Goal: Task Accomplishment & Management: Manage account settings

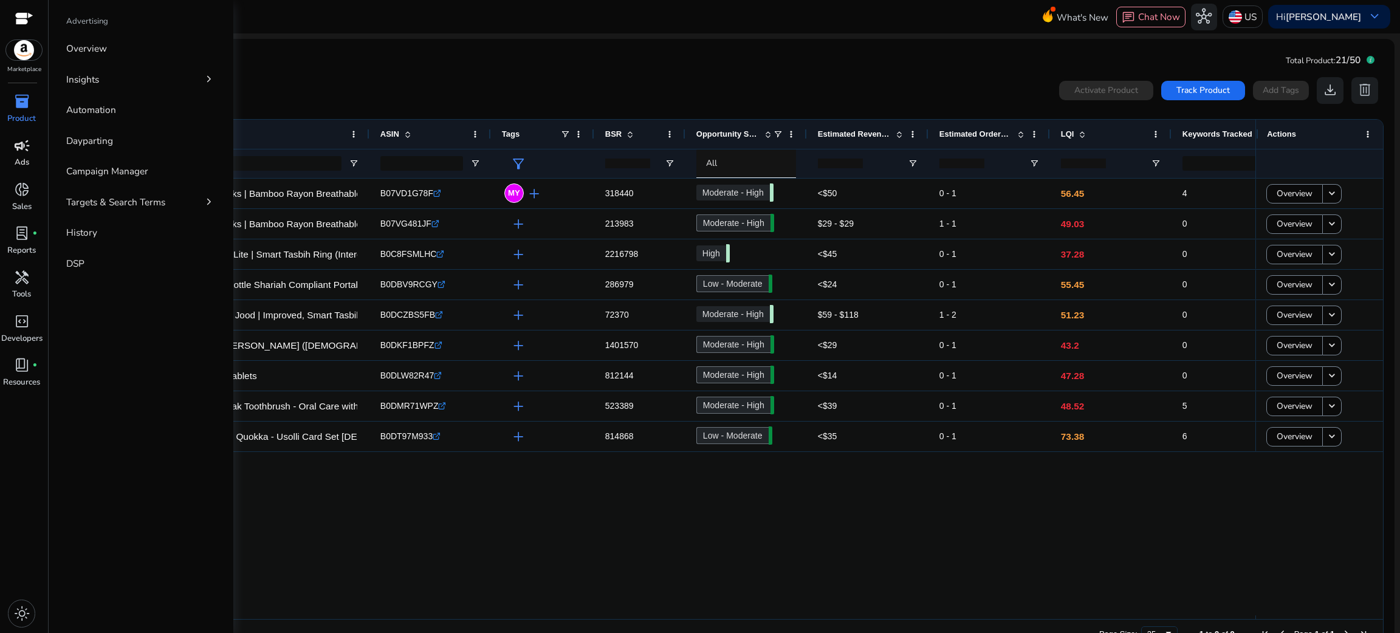
click at [14, 151] on span "campaign" at bounding box center [22, 146] width 16 height 16
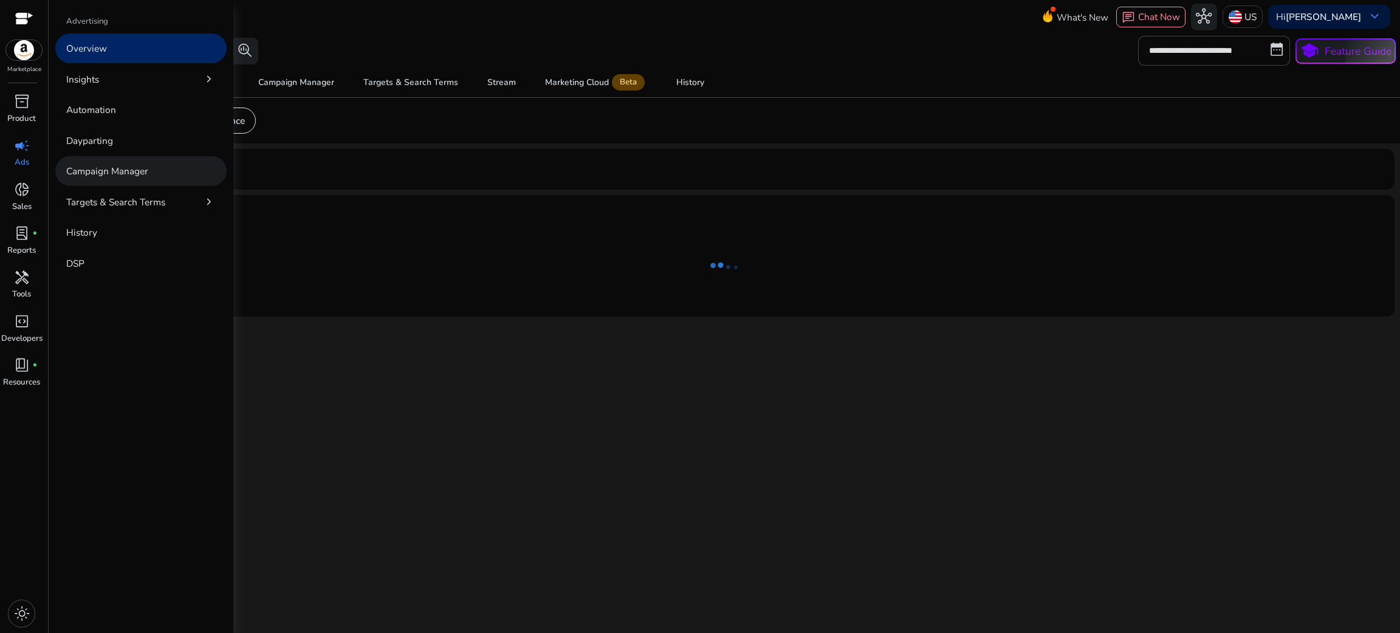
click at [135, 183] on link "Campaign Manager" at bounding box center [140, 171] width 171 height 30
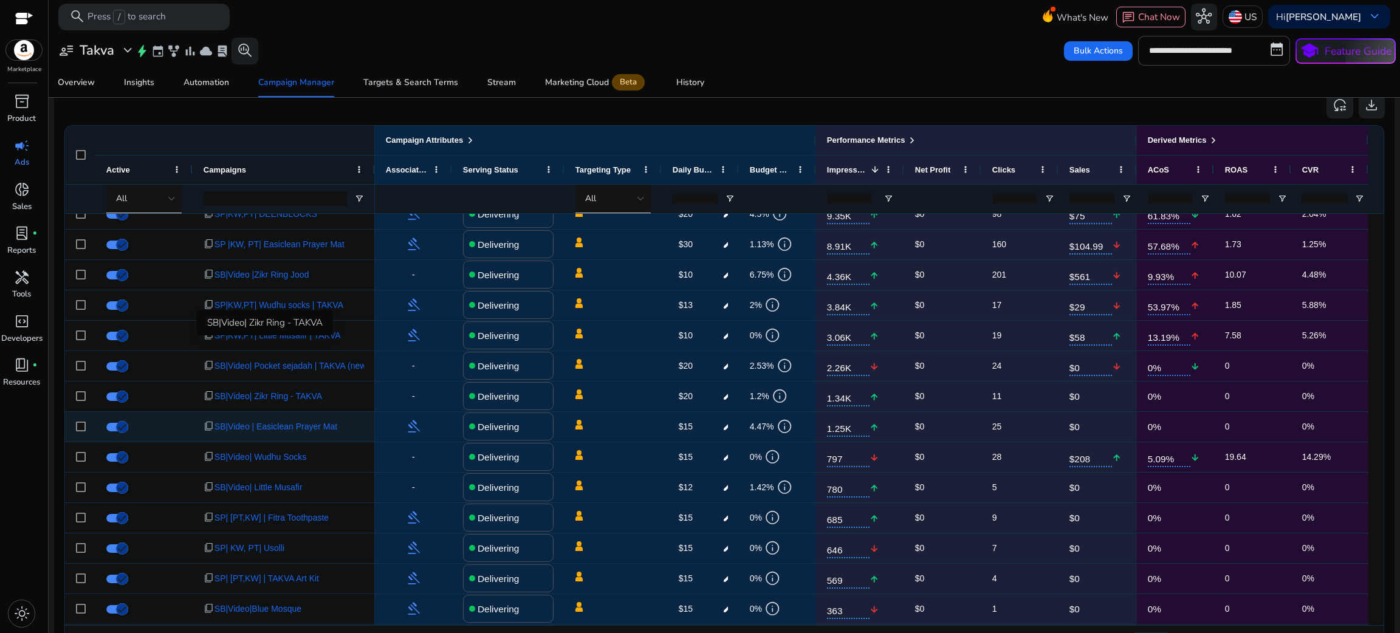
scroll to position [170, 0]
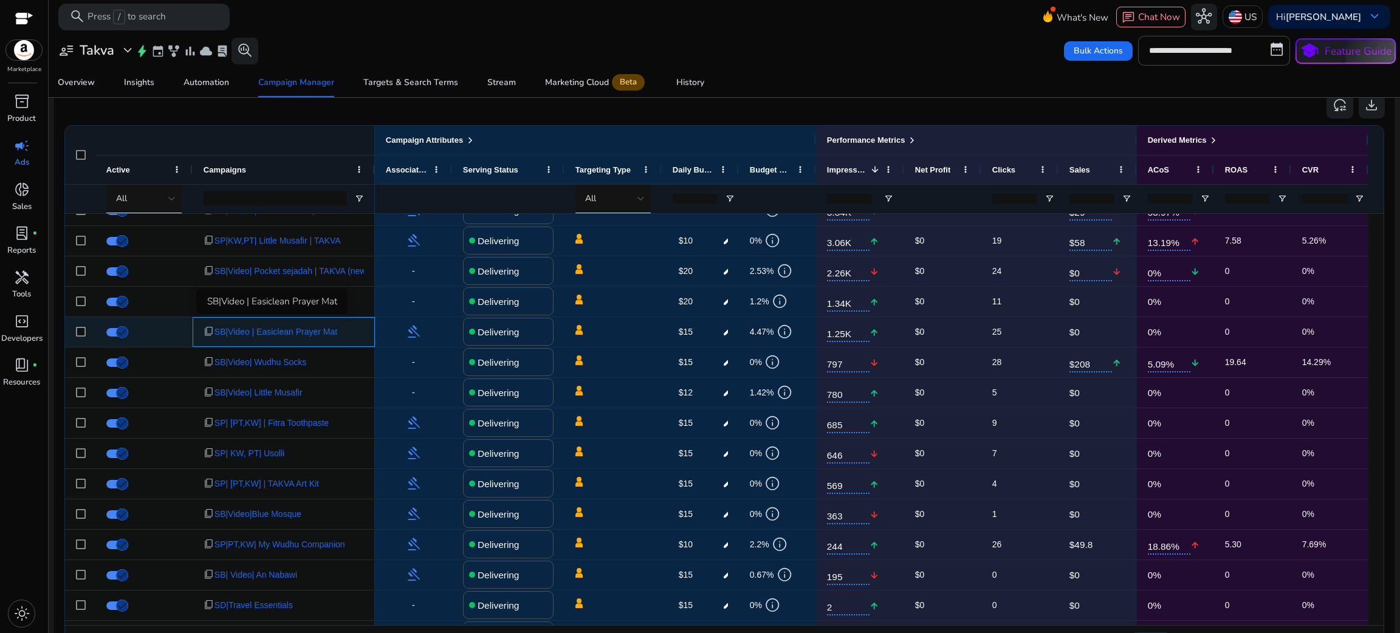
click at [293, 328] on span "SB|Video | Easiclean Prayer Mat" at bounding box center [275, 332] width 123 height 25
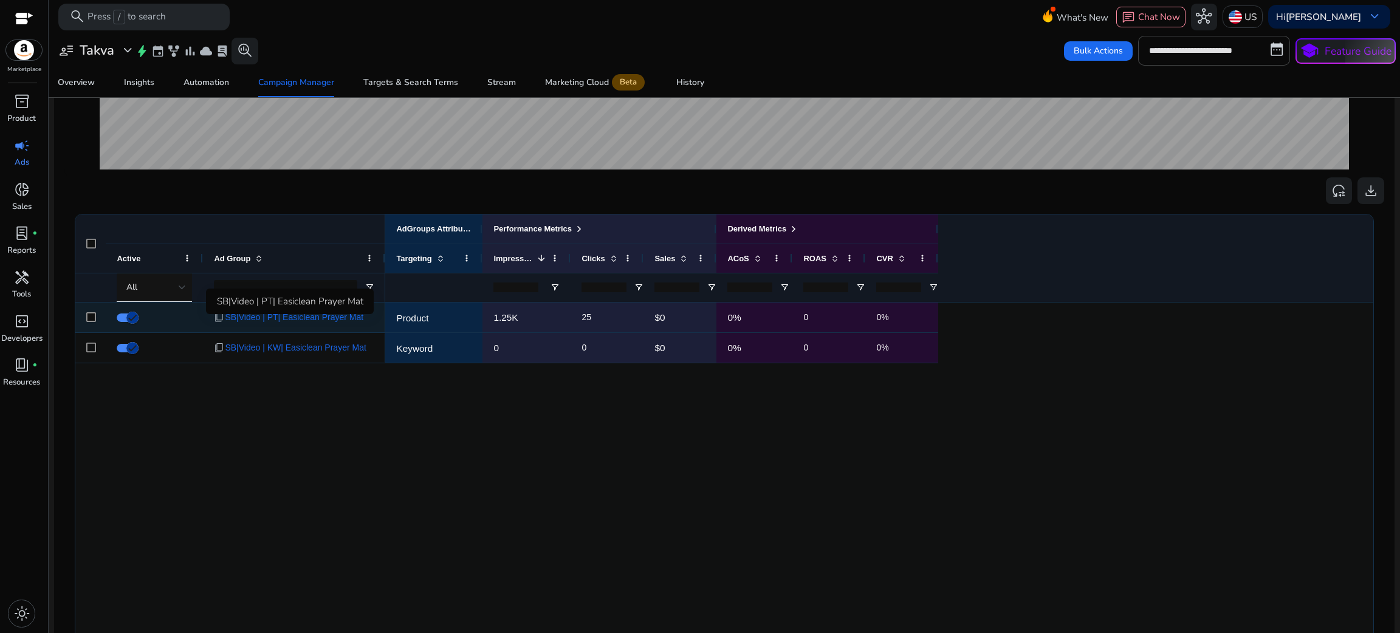
scroll to position [332, 0]
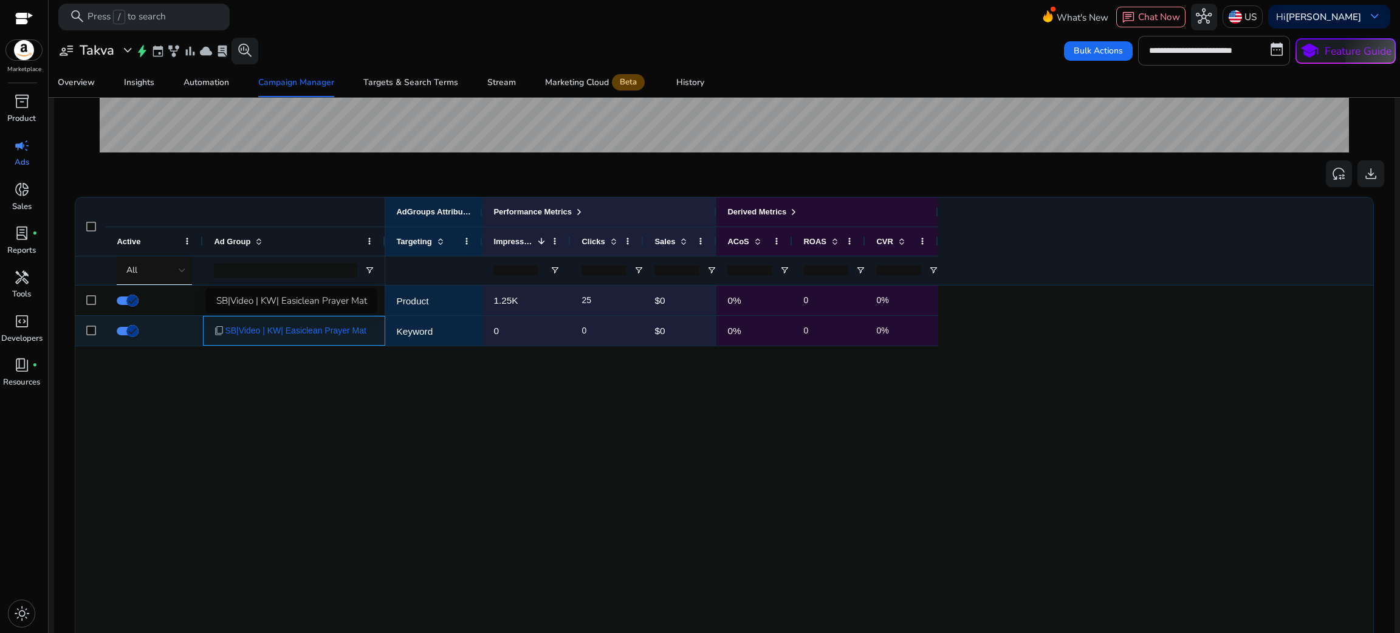
click at [338, 326] on span "SB|Video | KW| Easiclean Prayer Mat" at bounding box center [295, 330] width 141 height 25
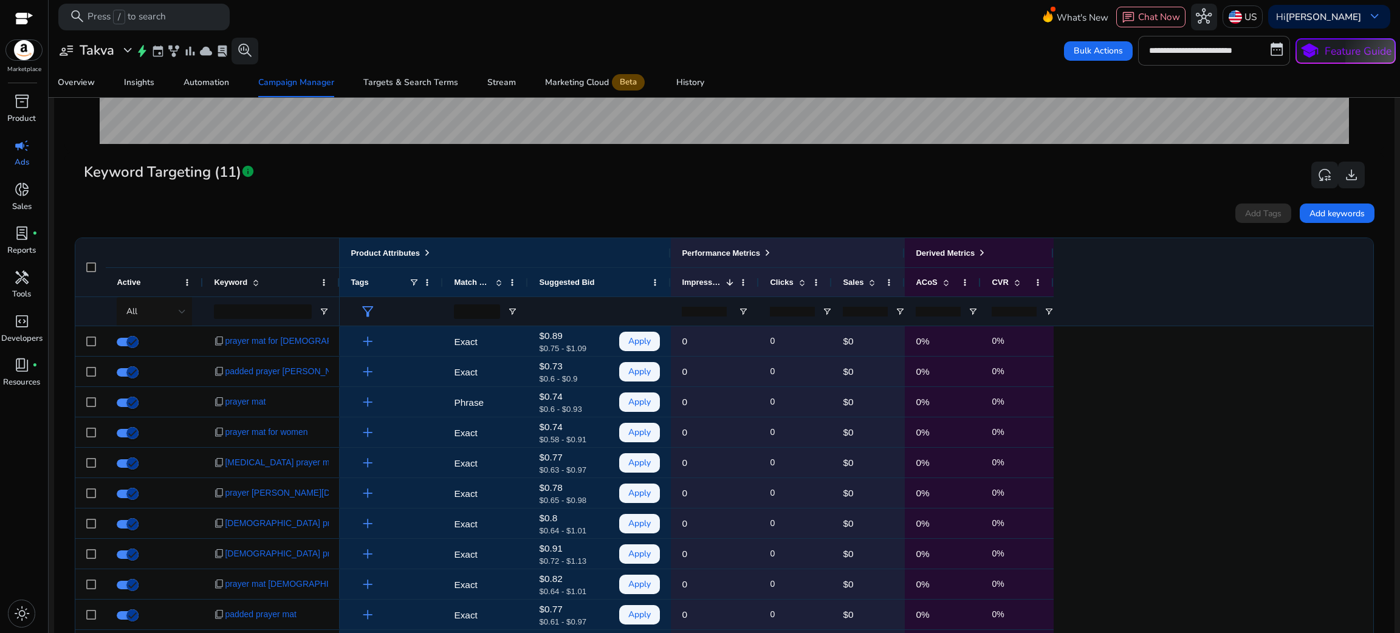
scroll to position [351, 0]
